Goal: Information Seeking & Learning: Learn about a topic

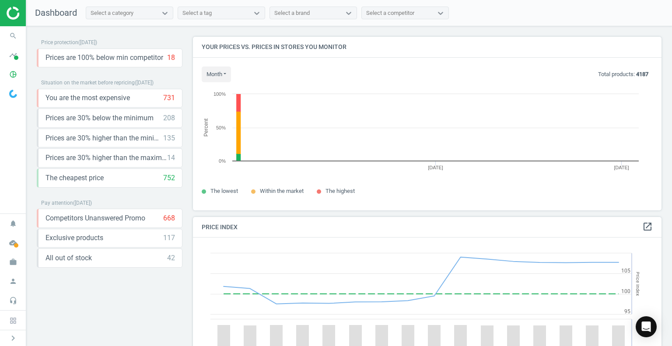
scroll to position [187, 475]
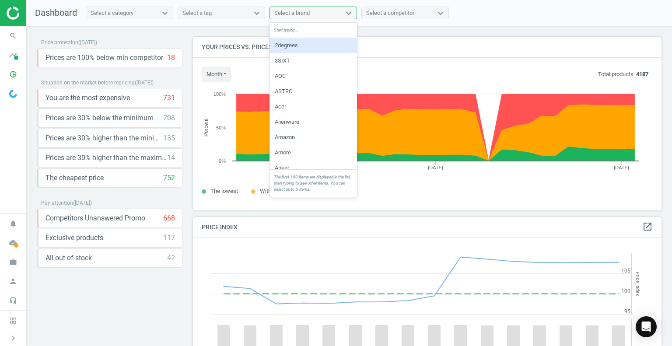
click at [320, 15] on div "Select a brand" at bounding box center [305, 12] width 71 height 11
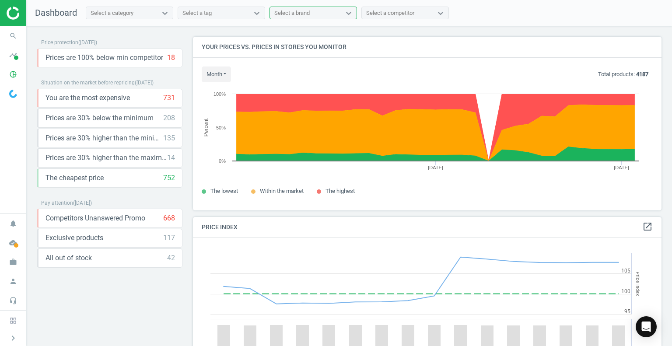
click at [320, 16] on div "Select a brand" at bounding box center [305, 12] width 71 height 11
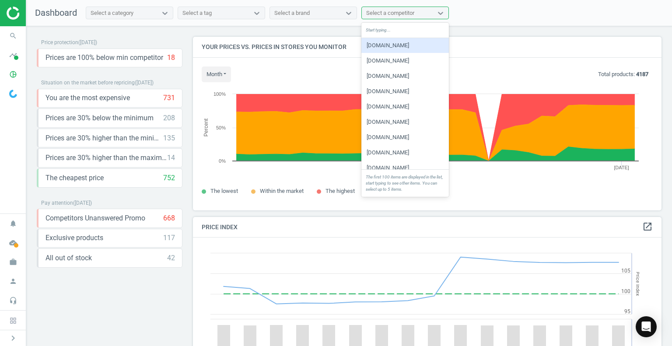
click at [381, 15] on div "Select a competitor" at bounding box center [390, 13] width 48 height 8
click at [385, 47] on div "jbhifi.co.nz" at bounding box center [406, 45] width 88 height 15
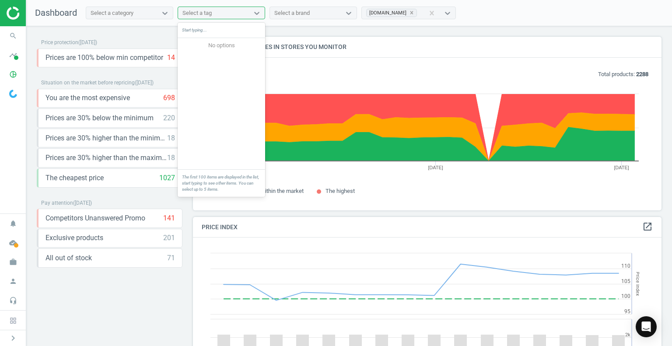
click at [213, 12] on div "Select a tag" at bounding box center [213, 12] width 71 height 11
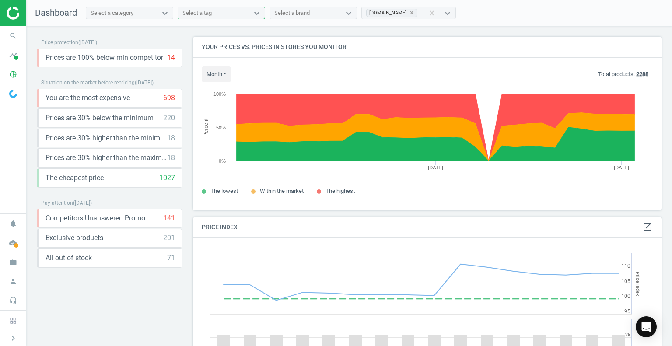
click at [213, 12] on div "Select a tag" at bounding box center [213, 12] width 71 height 11
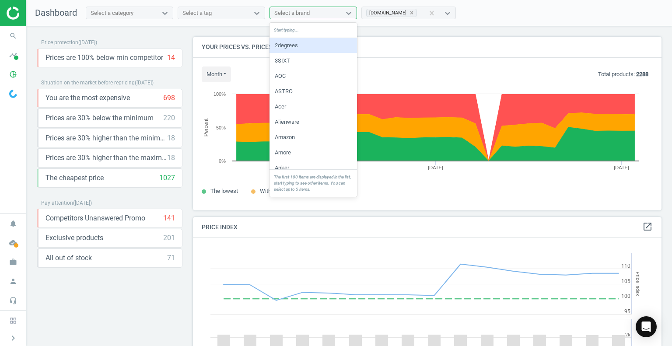
click at [290, 11] on div "Select a brand" at bounding box center [291, 13] width 35 height 8
type input "samsung"
click at [301, 46] on div "Samsung" at bounding box center [314, 45] width 88 height 15
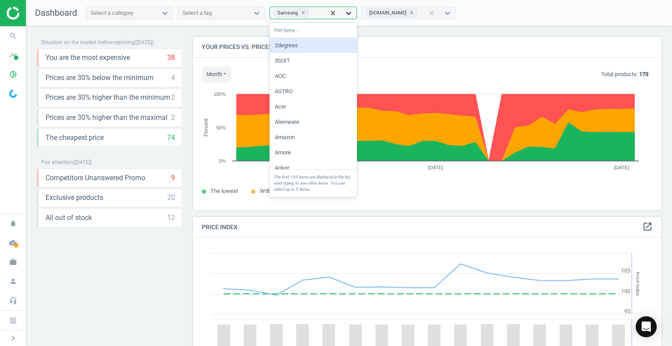
click at [350, 13] on icon at bounding box center [348, 13] width 5 height 3
click at [310, 28] on div "Start typing..." at bounding box center [314, 30] width 88 height 15
type input "lg"
click at [278, 47] on div "LG" at bounding box center [314, 45] width 88 height 15
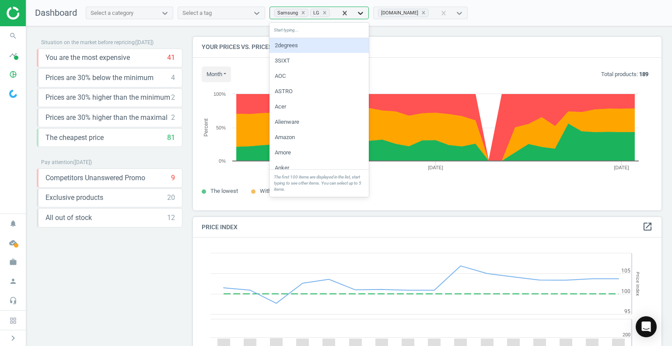
click at [359, 13] on icon at bounding box center [360, 13] width 9 height 9
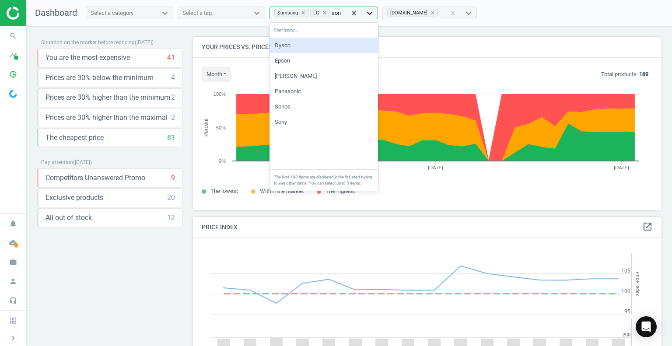
type input "sony"
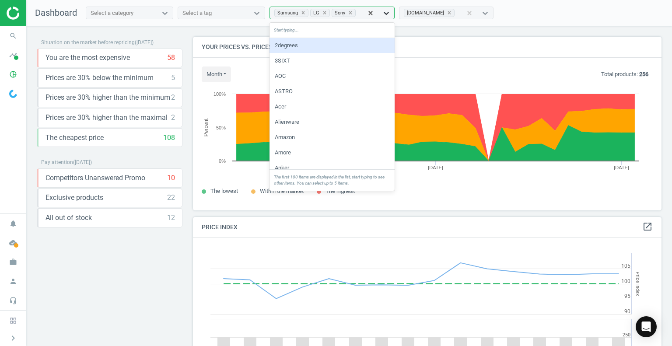
click at [384, 14] on icon at bounding box center [386, 13] width 5 height 3
type input "tcl"
click at [318, 46] on div "TCL" at bounding box center [335, 45] width 131 height 15
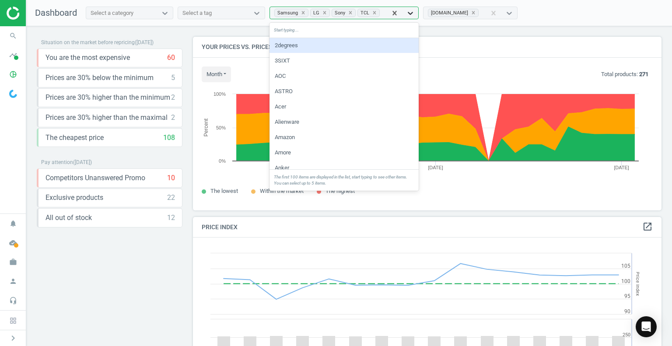
click at [406, 12] on icon at bounding box center [410, 13] width 9 height 9
type input "his"
click at [340, 46] on div "Hisense" at bounding box center [348, 45] width 156 height 15
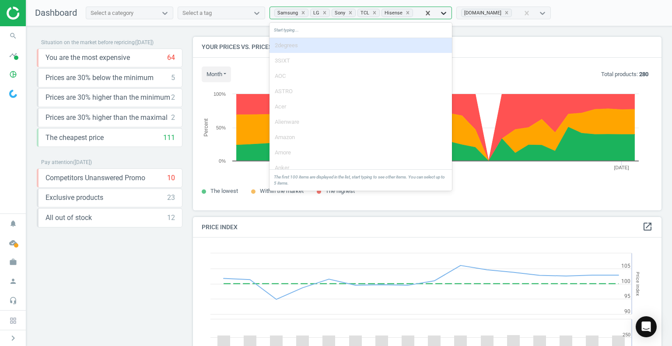
click at [441, 13] on icon at bounding box center [443, 13] width 5 height 3
click at [387, 27] on div "Start typing..." at bounding box center [361, 30] width 183 height 15
click at [319, 35] on div "Start typing..." at bounding box center [361, 30] width 183 height 15
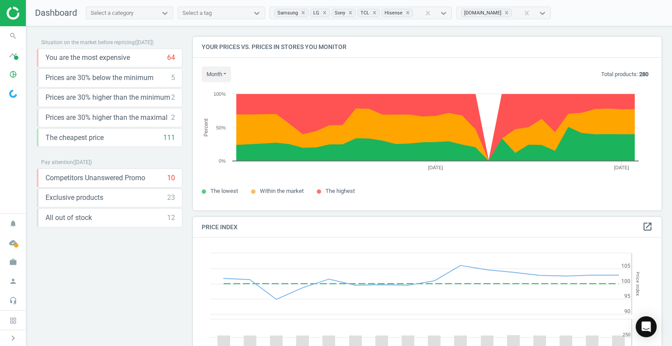
click at [583, 26] on nav "Dashboard Select a category Select a tag Samsung LG Sony TCL Hisense jbhifi.co.…" at bounding box center [349, 13] width 646 height 26
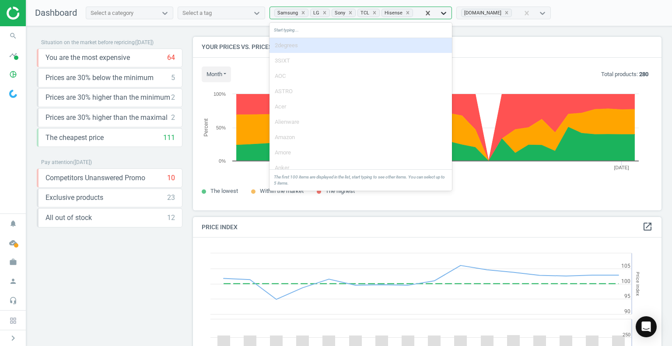
click at [439, 12] on icon at bounding box center [443, 13] width 9 height 9
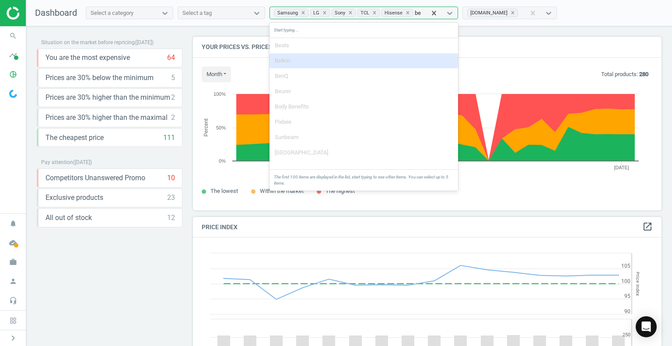
type input "b"
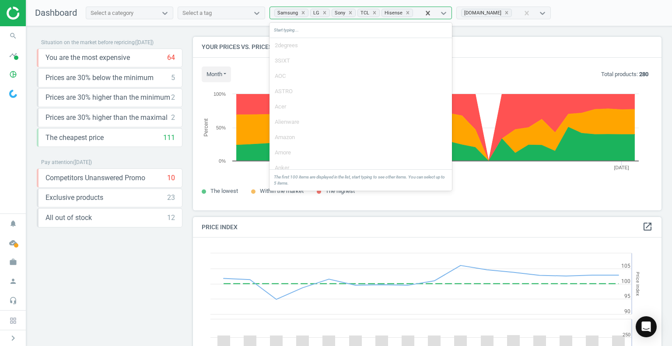
click at [572, 14] on nav "Dashboard Select a category Select a tag option Hisense, selected. option Belki…" at bounding box center [349, 13] width 646 height 26
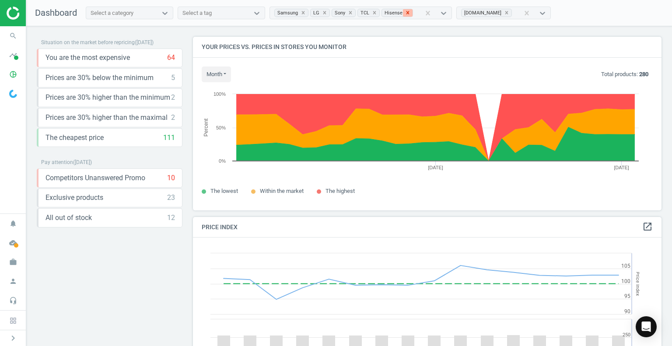
click at [405, 15] on icon at bounding box center [408, 13] width 6 height 6
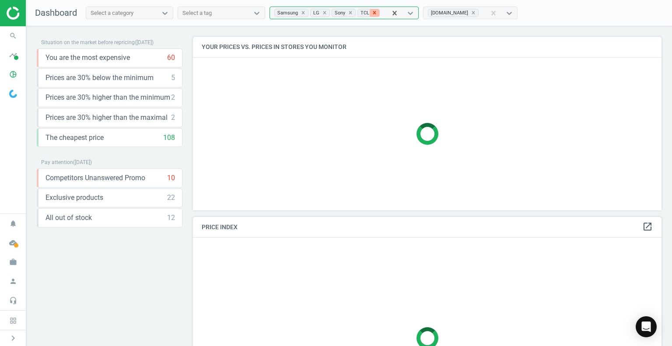
click at [373, 14] on icon at bounding box center [375, 13] width 6 height 6
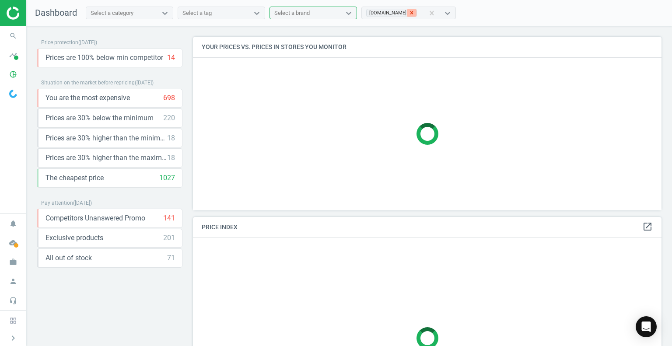
click at [409, 15] on icon at bounding box center [412, 13] width 6 height 6
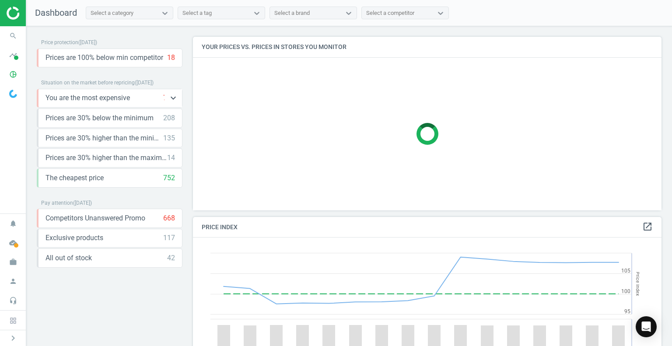
click at [132, 100] on div "You are the most expensive 731 keyboard_arrow_down" at bounding box center [111, 98] width 130 height 10
click at [172, 100] on icon "keyboard_arrow_down" at bounding box center [173, 98] width 11 height 11
